Goal: Information Seeking & Learning: Learn about a topic

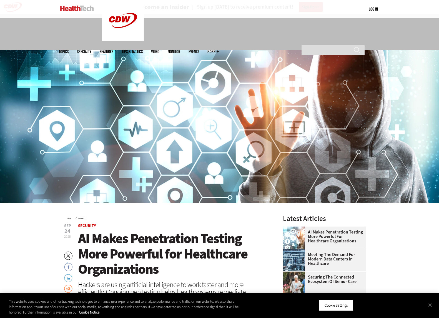
scroll to position [91, 0]
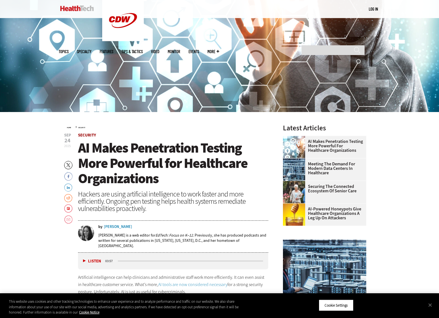
click at [90, 134] on link "Security" at bounding box center [87, 135] width 18 height 6
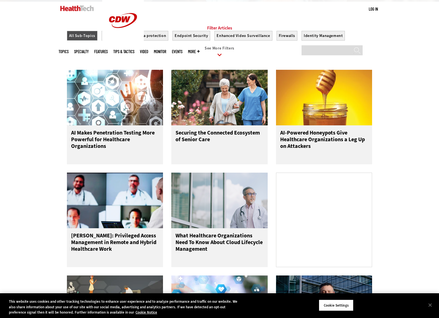
scroll to position [692, 0]
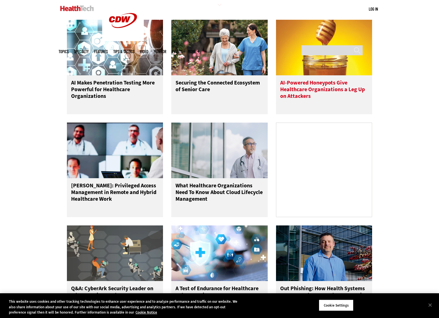
click at [326, 90] on h3 "AI-Powered Honeypots Give Healthcare Organizations a Leg Up on Attackers" at bounding box center [324, 90] width 88 height 22
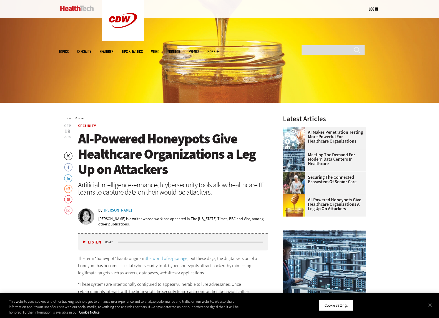
scroll to position [100, 0]
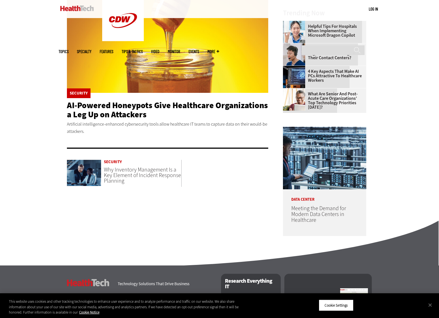
scroll to position [165, 0]
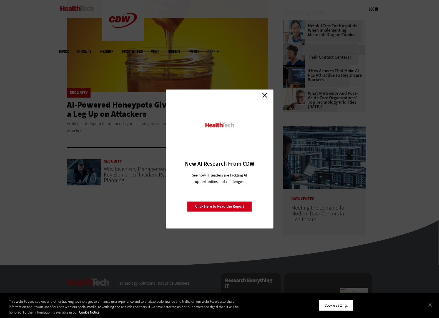
click at [265, 96] on link "Close" at bounding box center [265, 95] width 8 height 8
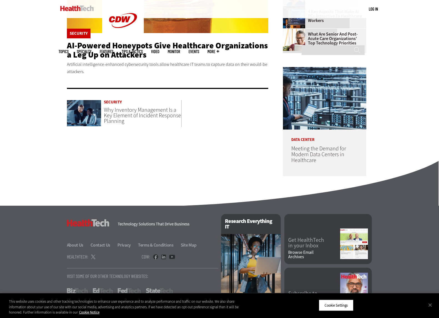
scroll to position [246, 0]
